Goal: Find specific page/section: Find specific page/section

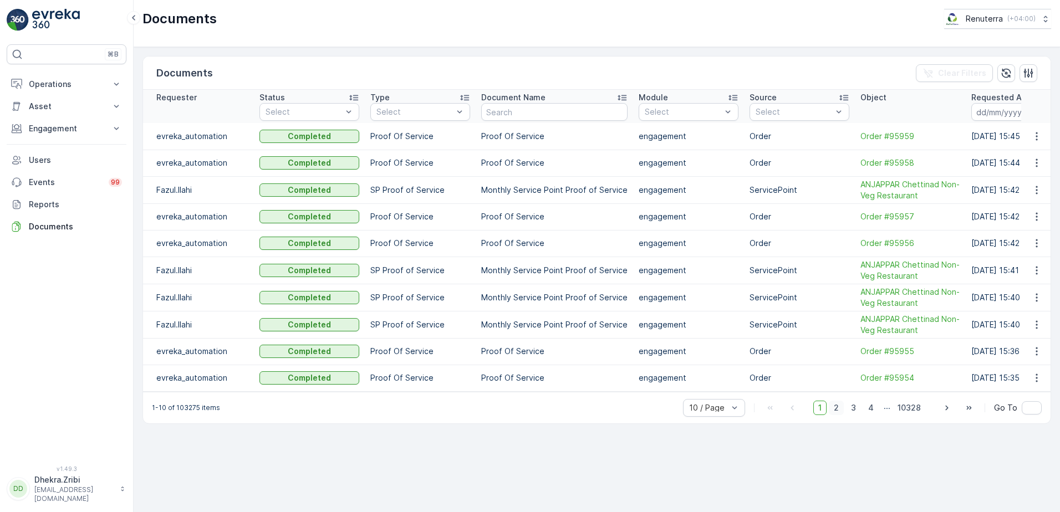
click at [840, 412] on span "2" at bounding box center [836, 408] width 15 height 14
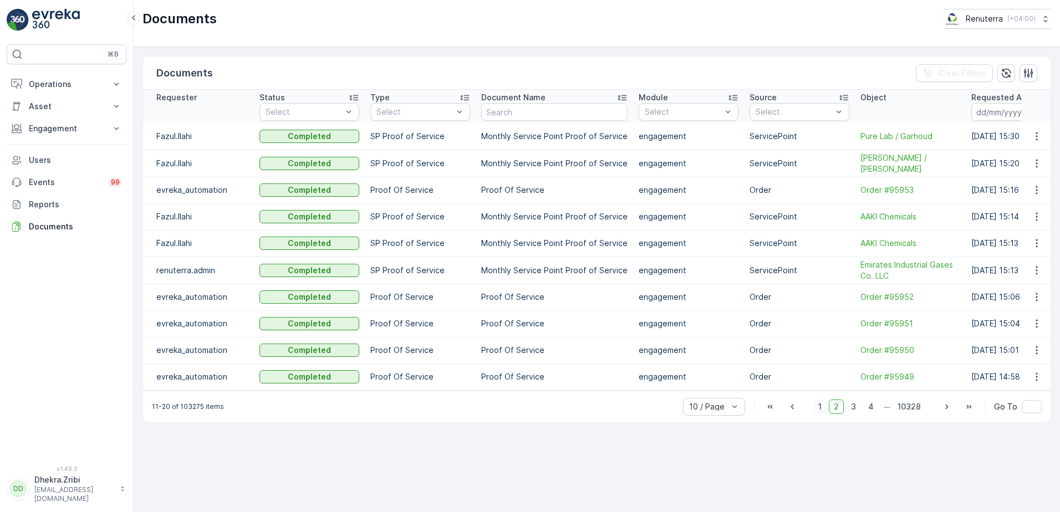
click at [819, 407] on span "1" at bounding box center [820, 407] width 13 height 14
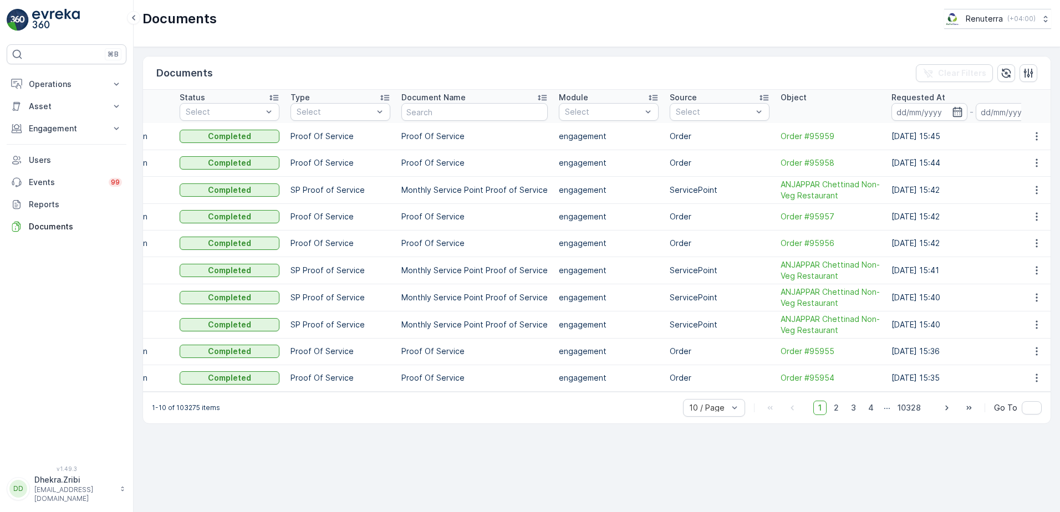
scroll to position [0, 111]
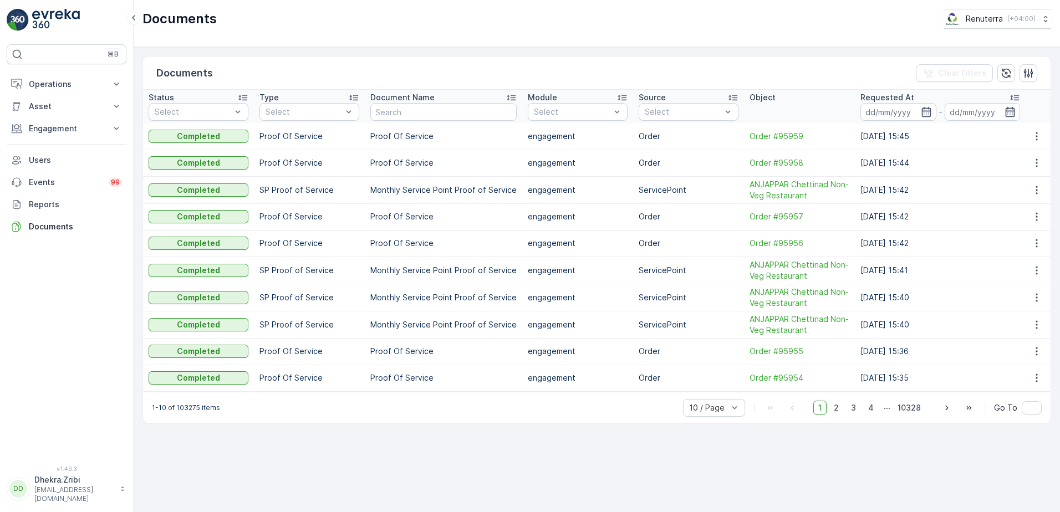
click at [808, 110] on th "Object" at bounding box center [799, 106] width 111 height 33
click at [923, 111] on icon "button" at bounding box center [926, 112] width 9 height 10
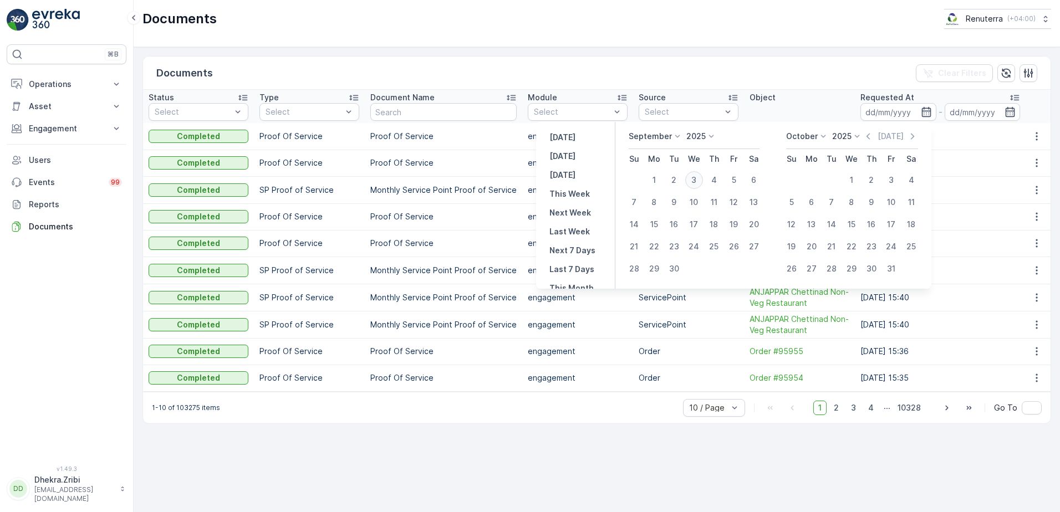
click at [700, 182] on div "3" at bounding box center [695, 180] width 18 height 18
type input "[DATE]"
click at [869, 137] on icon "button" at bounding box center [868, 136] width 11 height 11
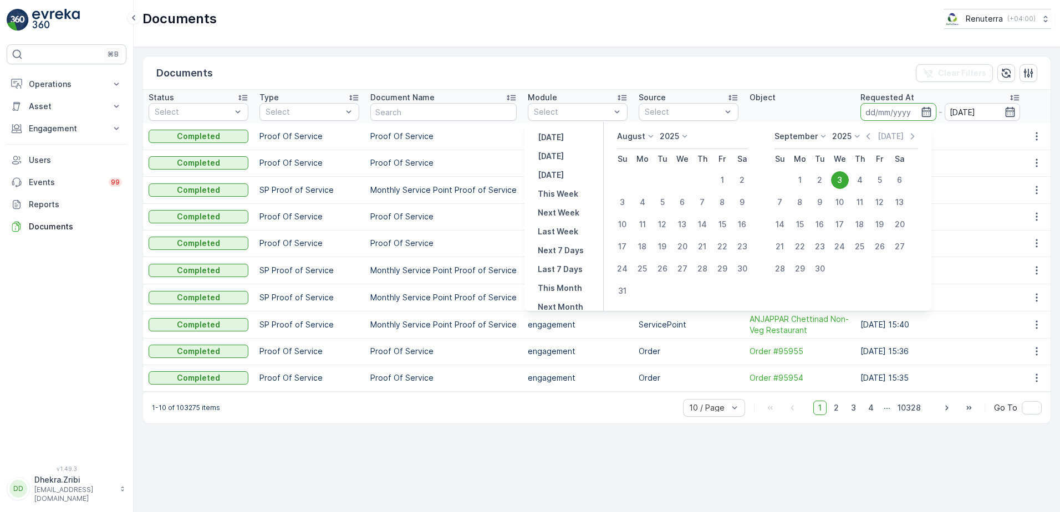
click at [844, 181] on div "3" at bounding box center [840, 180] width 18 height 18
type input "[DATE]"
click at [806, 104] on th "Object" at bounding box center [799, 106] width 111 height 33
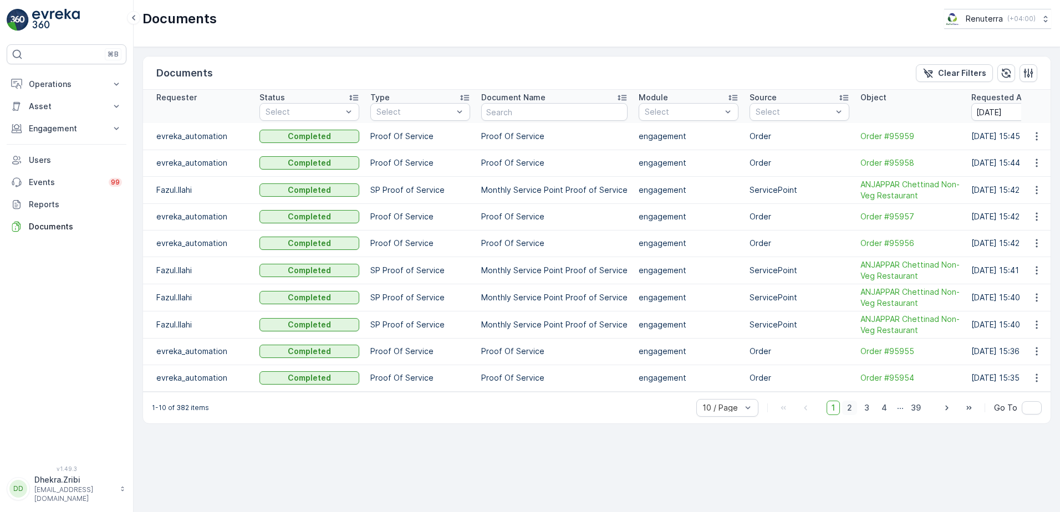
click at [856, 415] on span "2" at bounding box center [849, 408] width 15 height 14
click at [866, 415] on span "3" at bounding box center [867, 408] width 15 height 14
click at [881, 415] on span "4" at bounding box center [885, 408] width 16 height 14
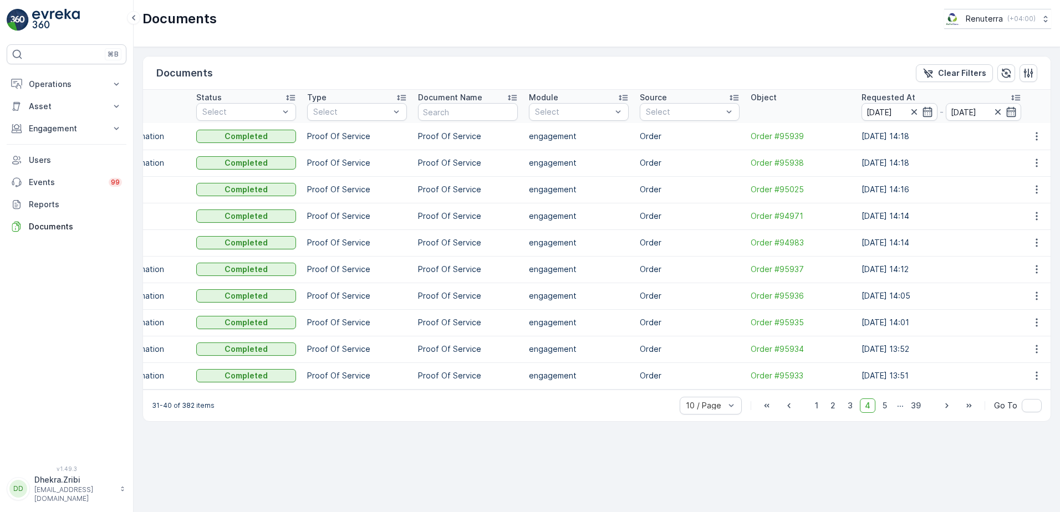
scroll to position [0, 69]
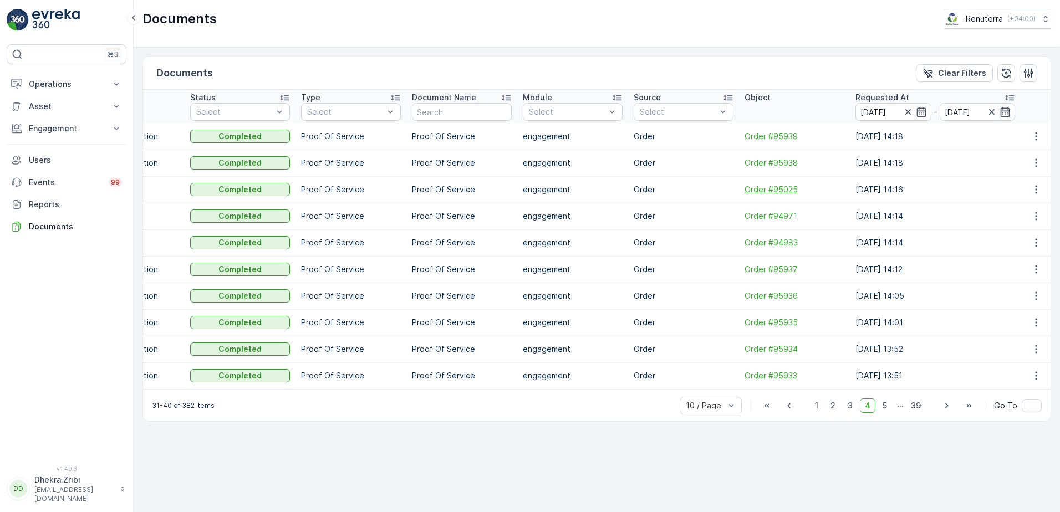
click at [770, 193] on span "Order #95025" at bounding box center [795, 189] width 100 height 11
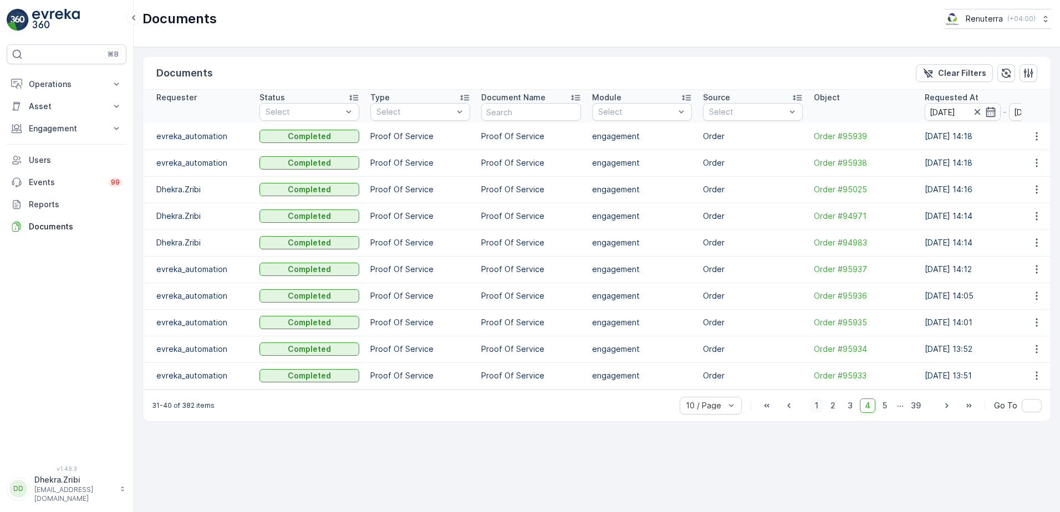
click at [824, 413] on span "1" at bounding box center [816, 406] width 13 height 14
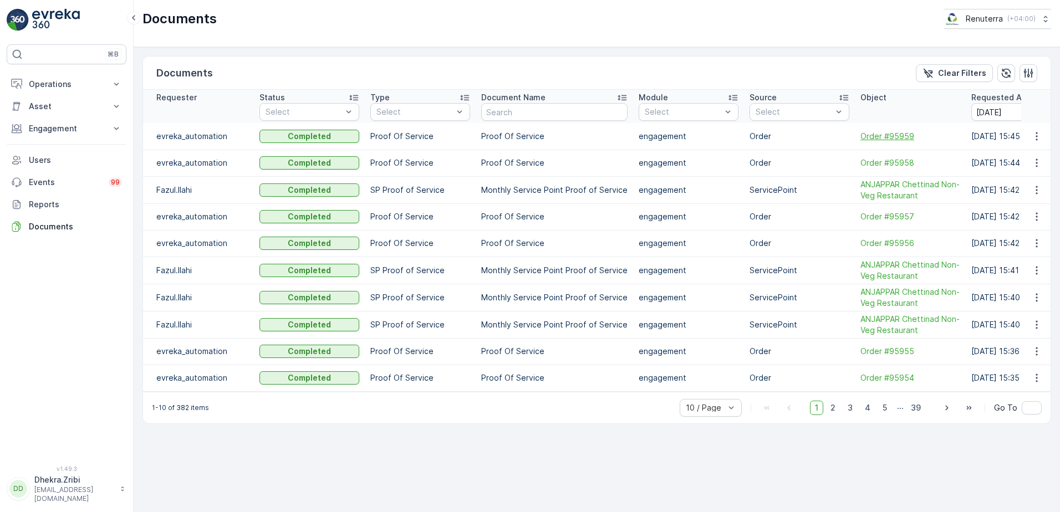
click at [890, 138] on span "Order #95959" at bounding box center [911, 136] width 100 height 11
click at [50, 55] on div "⌘B" at bounding box center [67, 54] width 120 height 20
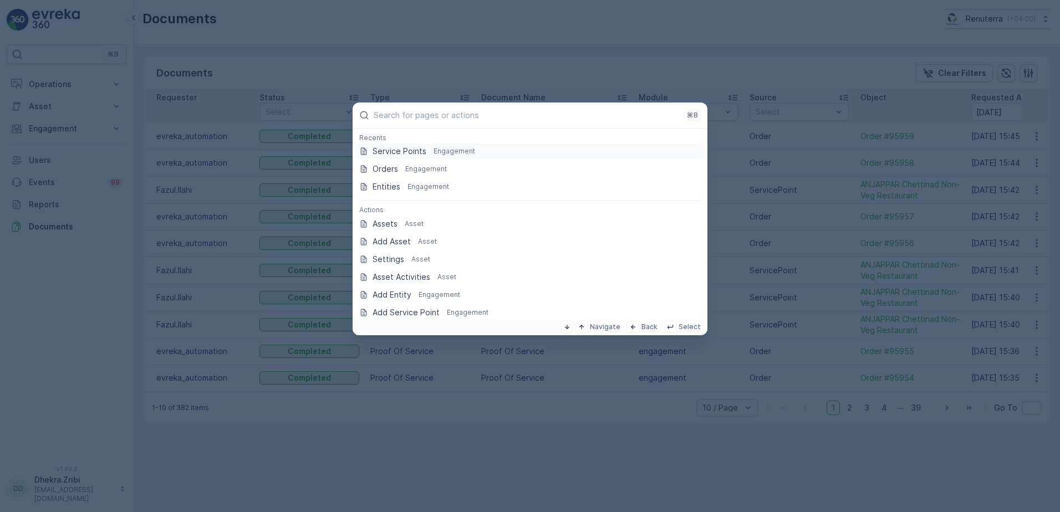
click at [385, 154] on p "Service Points" at bounding box center [400, 151] width 54 height 11
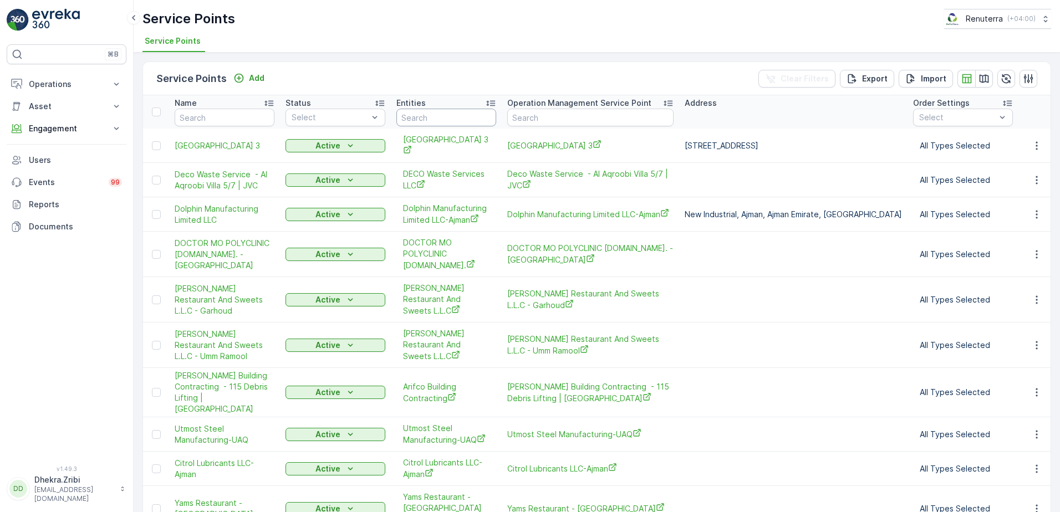
click at [449, 122] on input "text" at bounding box center [447, 118] width 100 height 18
type input "s"
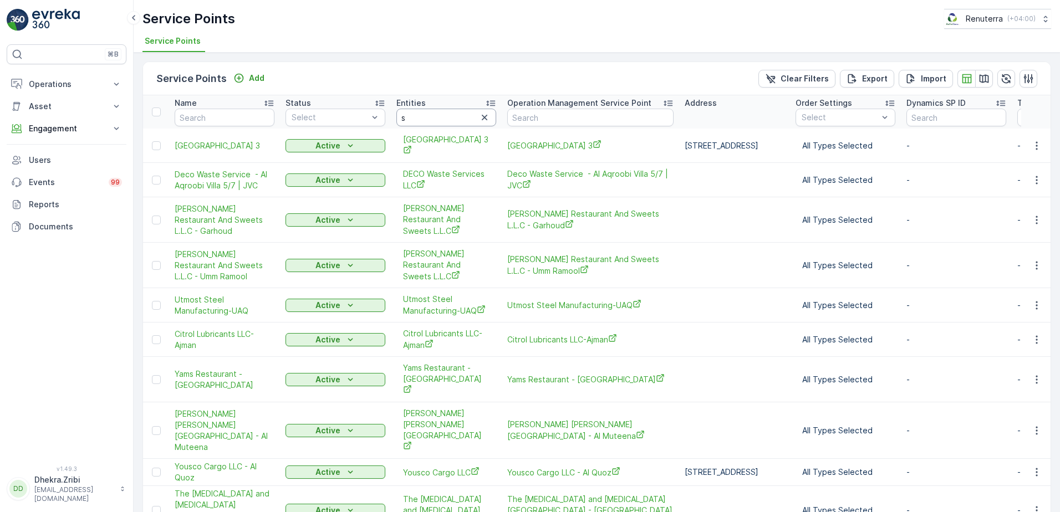
click at [418, 123] on input "s" at bounding box center [447, 118] width 100 height 18
type input "skhf"
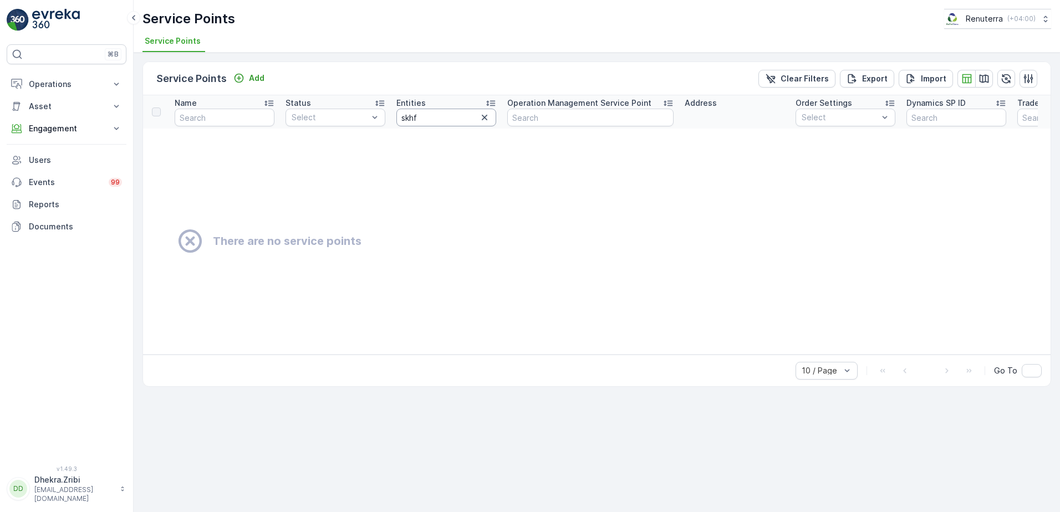
click at [435, 118] on input "skhf" at bounding box center [447, 118] width 100 height 18
type input "sheikh"
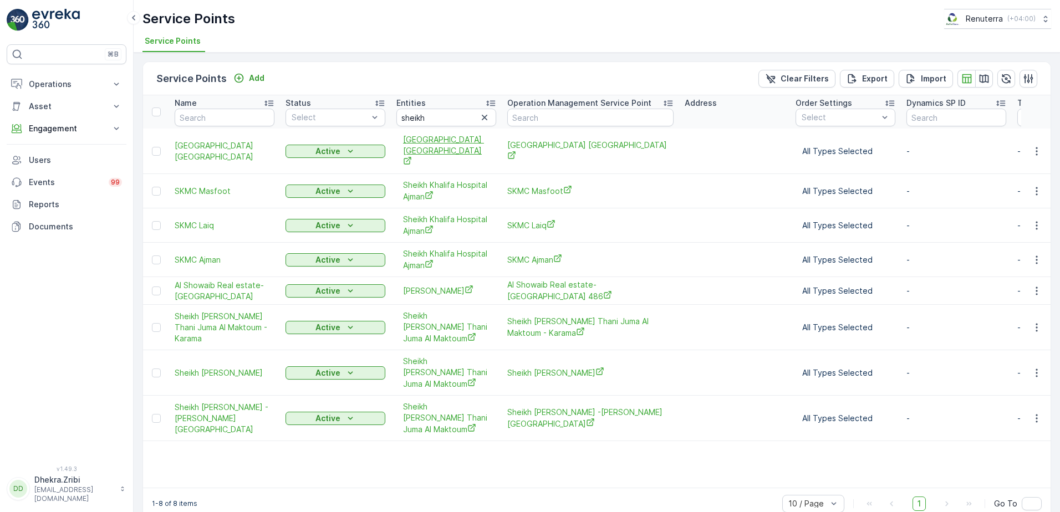
click at [419, 139] on span "[GEOGRAPHIC_DATA] [GEOGRAPHIC_DATA]" at bounding box center [446, 151] width 87 height 34
